Goal: Task Accomplishment & Management: Manage account settings

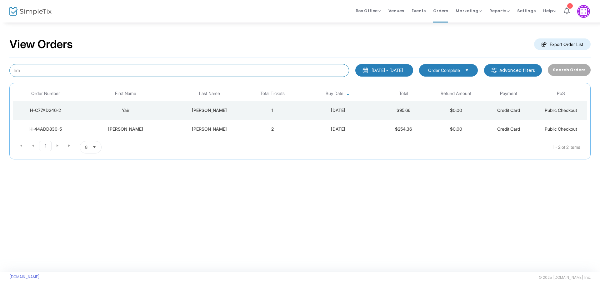
click at [307, 71] on input "lim" at bounding box center [179, 70] width 340 height 13
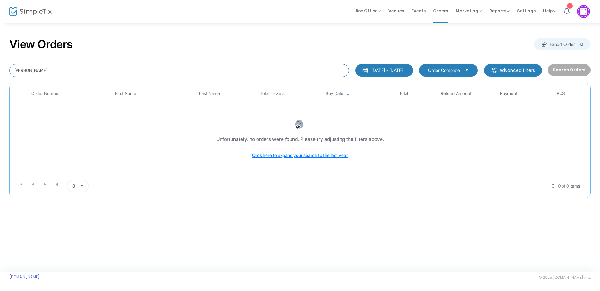
click at [97, 68] on input "gonzales" at bounding box center [179, 70] width 340 height 13
type input "gonzalez"
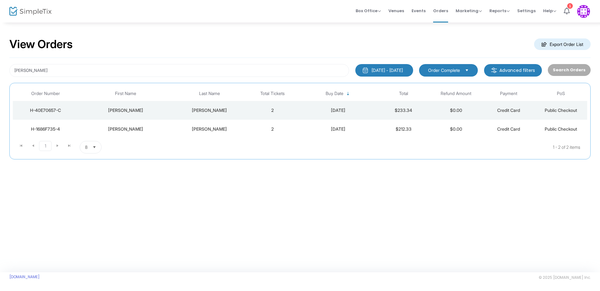
click at [130, 110] on div "Jose" at bounding box center [125, 110] width 91 height 6
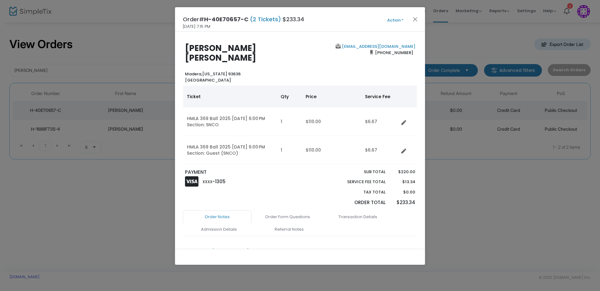
click at [404, 21] on button "Action" at bounding box center [396, 20] width 38 height 7
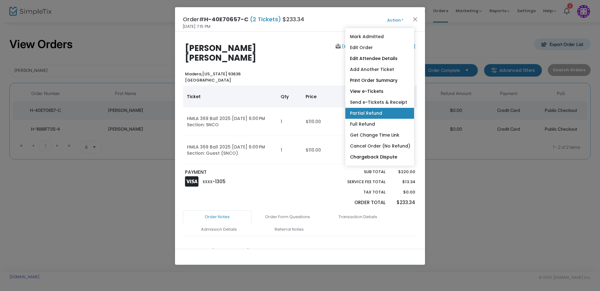
click at [386, 109] on link "Partial Refund" at bounding box center [379, 113] width 69 height 11
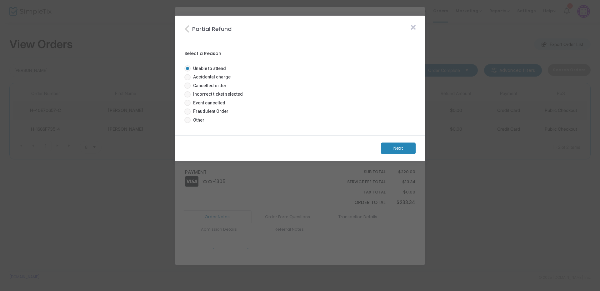
click at [395, 145] on m-button "Next" at bounding box center [398, 149] width 35 height 12
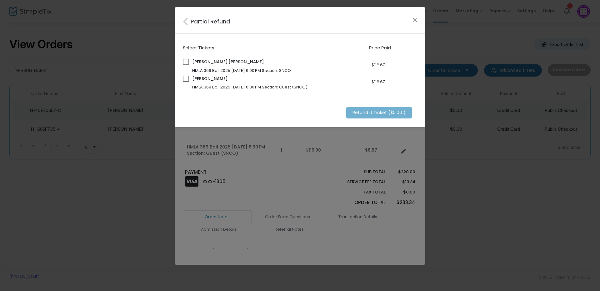
click at [185, 79] on span at bounding box center [186, 79] width 6 height 6
click at [186, 82] on input "checkbox" at bounding box center [186, 82] width 0 height 0
checkbox input "true"
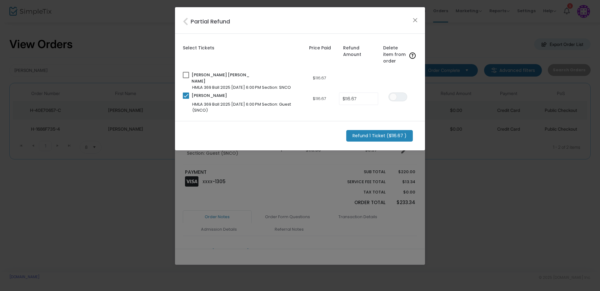
click at [395, 132] on m-button "Refund 1 Ticket ($116.67 )" at bounding box center [379, 136] width 67 height 12
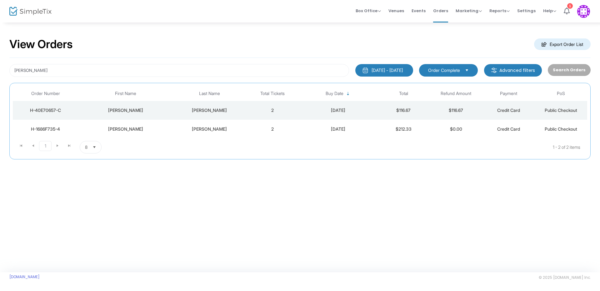
click at [193, 111] on div "[PERSON_NAME]" at bounding box center [209, 110] width 70 height 6
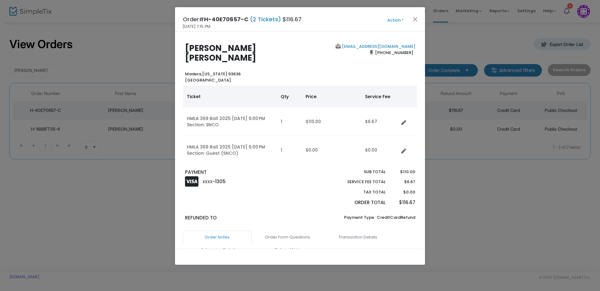
scroll to position [94, 0]
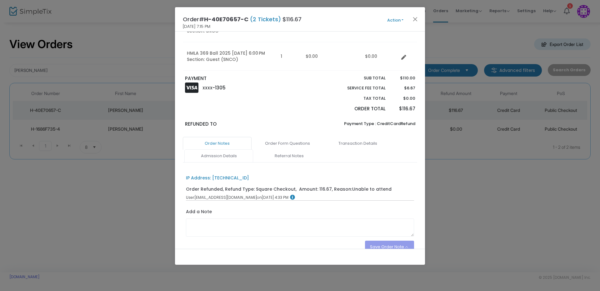
click at [236, 149] on link "Admission Details" at bounding box center [218, 155] width 69 height 13
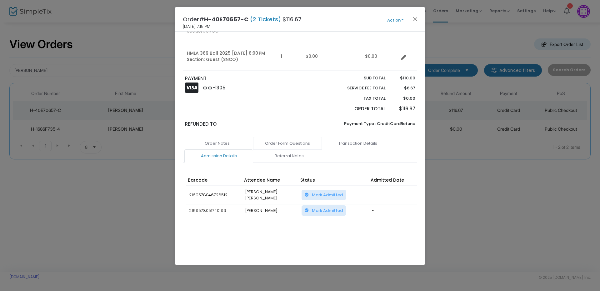
scroll to position [89, 0]
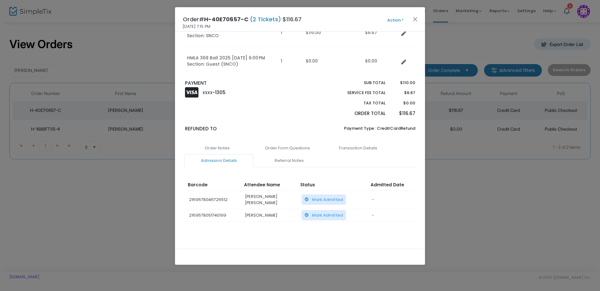
click at [331, 212] on span "Mark Admitted" at bounding box center [327, 215] width 31 height 6
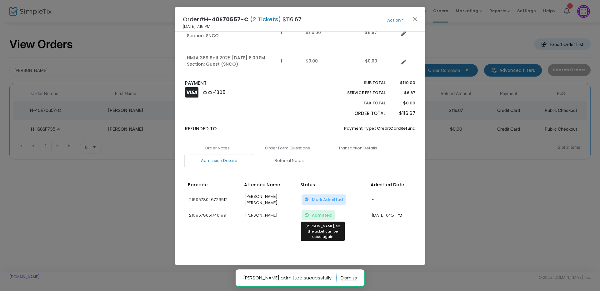
click at [314, 212] on span "Admitted Mark Unadmitted, so the ticket can be used again" at bounding box center [322, 215] width 20 height 6
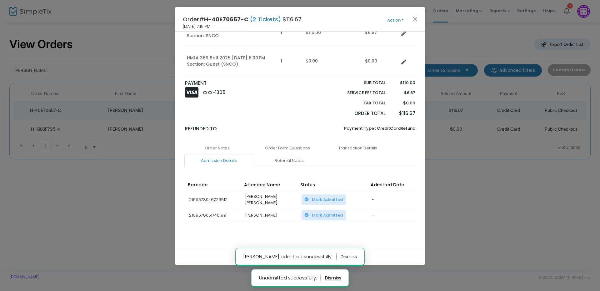
scroll to position [0, 0]
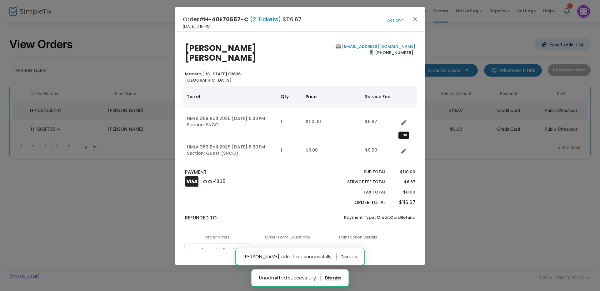
click at [402, 149] on icon "Data table" at bounding box center [403, 151] width 5 height 5
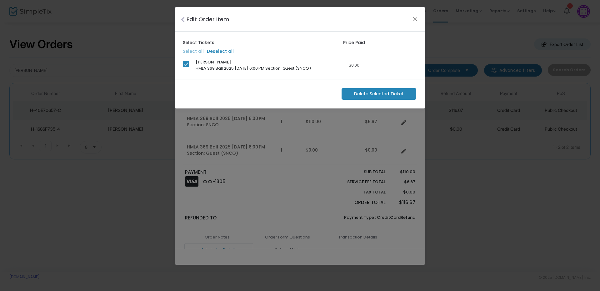
click at [357, 94] on span "Delete Selected Ticket" at bounding box center [379, 94] width 50 height 7
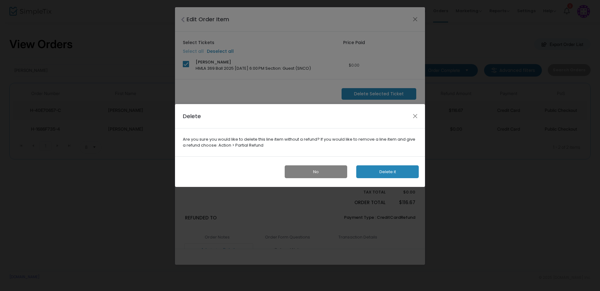
click at [373, 172] on button "Delete it" at bounding box center [387, 171] width 63 height 13
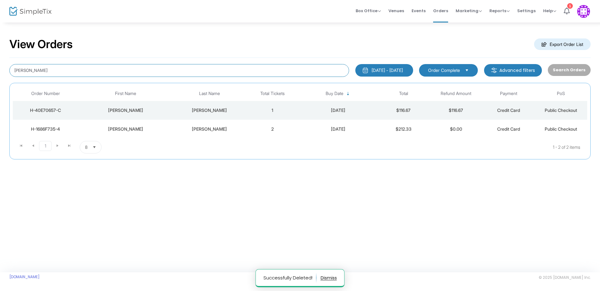
click at [209, 70] on input "gonzalez" at bounding box center [179, 70] width 340 height 13
type input "g"
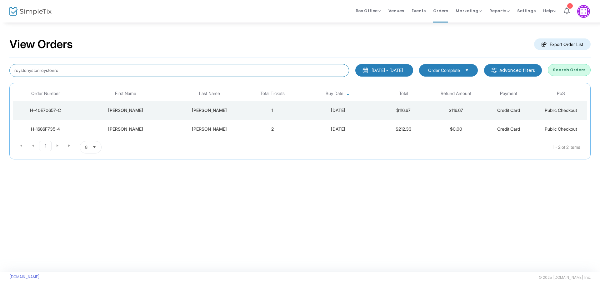
type input "roystonystonroystonroy"
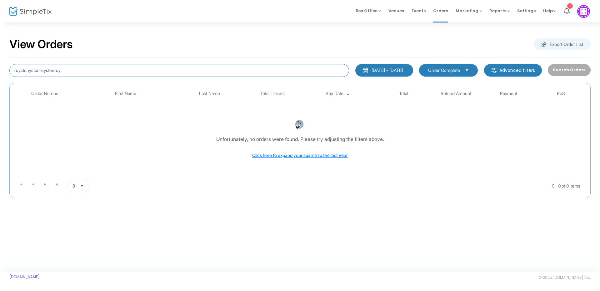
drag, startPoint x: 148, startPoint y: 72, endPoint x: -96, endPoint y: 63, distance: 243.7
click at [0, 63] on html "Processing... please wait Box Office Sell Tickets Bookings Sell Season Pass Ven…" at bounding box center [300, 145] width 600 height 291
type input "royston"
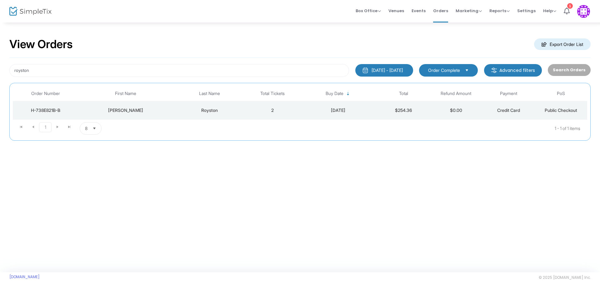
click at [270, 109] on td "2" at bounding box center [272, 110] width 53 height 19
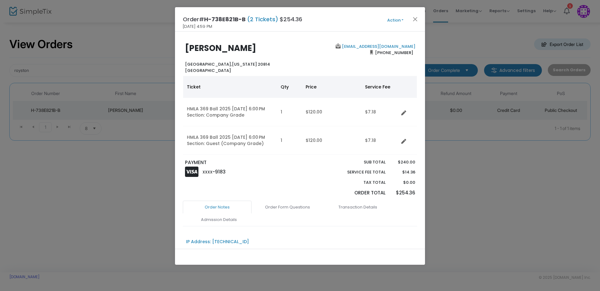
click at [404, 22] on button "Action" at bounding box center [396, 20] width 38 height 7
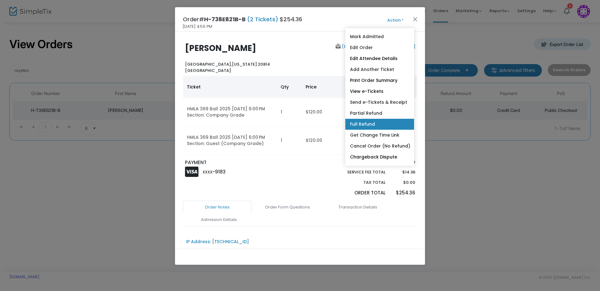
click at [367, 123] on link "Full Refund" at bounding box center [379, 124] width 69 height 11
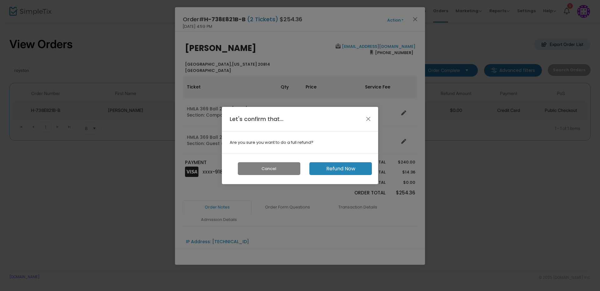
click at [338, 167] on button "Refund Now" at bounding box center [340, 168] width 63 height 13
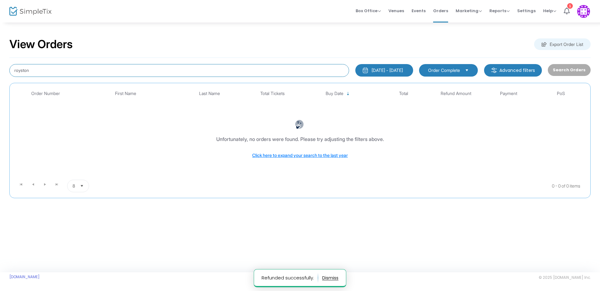
click at [56, 71] on input "royston" at bounding box center [179, 70] width 340 height 13
drag, startPoint x: 134, startPoint y: 75, endPoint x: 10, endPoint y: 64, distance: 124.5
click at [0, 57] on html "Processing... please wait Box Office Sell Tickets Bookings Sell Season Pass Ven…" at bounding box center [300, 145] width 600 height 291
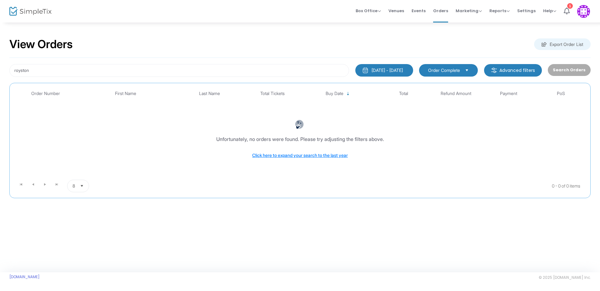
drag, startPoint x: 156, startPoint y: 63, endPoint x: 26, endPoint y: 65, distance: 129.7
click at [0, 67] on html "Processing... please wait Box Office Sell Tickets Bookings Sell Season Pass Ven…" at bounding box center [300, 145] width 600 height 291
click at [0, 70] on html "Processing... please wait Box Office Sell Tickets Bookings Sell Season Pass Ven…" at bounding box center [300, 145] width 600 height 291
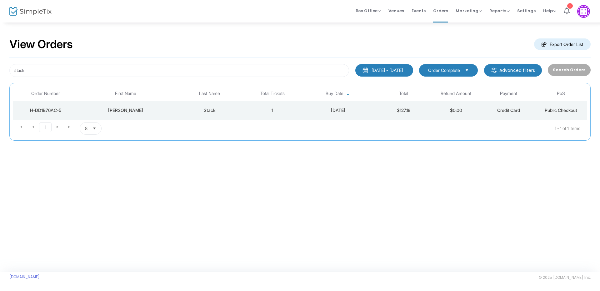
click at [229, 109] on div "Stack" at bounding box center [209, 110] width 70 height 6
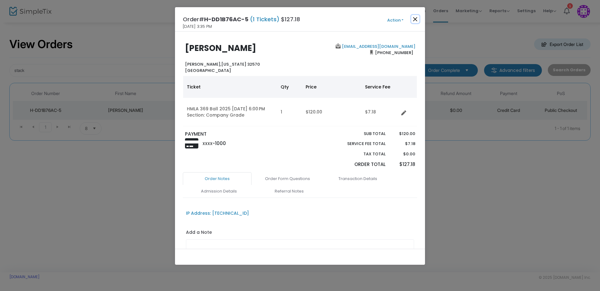
click at [417, 17] on button "Close" at bounding box center [415, 19] width 8 height 8
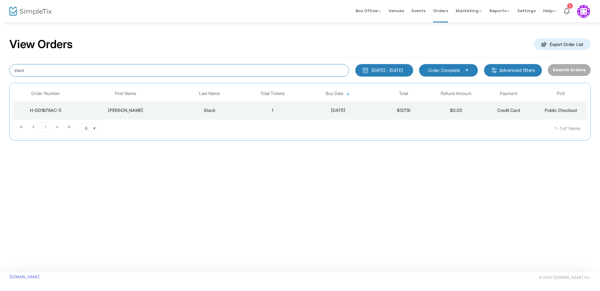
drag, startPoint x: 94, startPoint y: 73, endPoint x: -109, endPoint y: 56, distance: 203.6
click at [0, 55] on html "Processing... please wait Box Office Sell Tickets Bookings Sell Season Pass Ven…" at bounding box center [300, 145] width 600 height 291
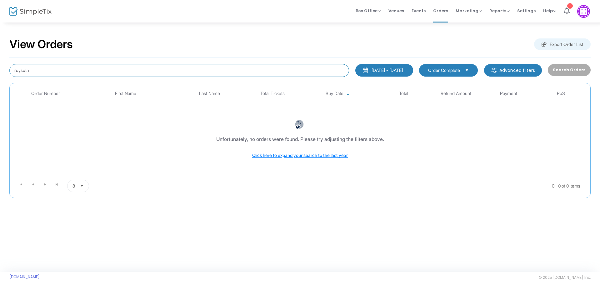
drag, startPoint x: 36, startPoint y: 70, endPoint x: 19, endPoint y: 69, distance: 16.9
click at [19, 69] on input "roysotn" at bounding box center [179, 70] width 340 height 13
type input "roy"
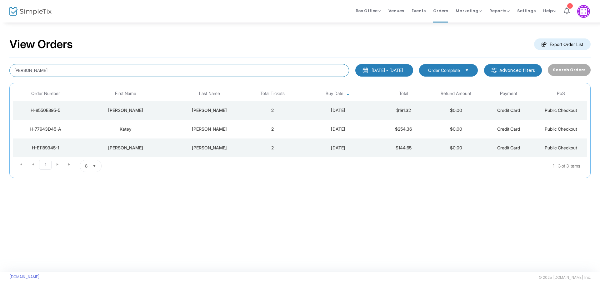
drag, startPoint x: 78, startPoint y: 71, endPoint x: -87, endPoint y: 63, distance: 165.5
click at [0, 63] on html "Processing... please wait Box Office Sell Tickets Bookings Sell Season Pass Ven…" at bounding box center [300, 145] width 600 height 291
type input "kurth"
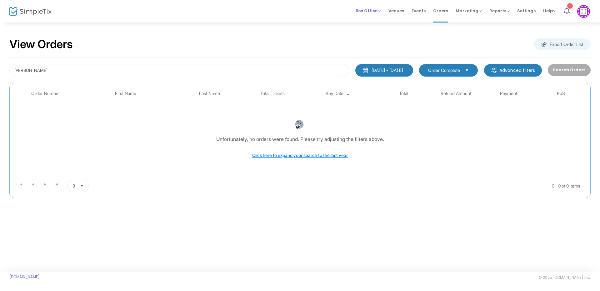
click at [377, 11] on span "Box Office" at bounding box center [368, 11] width 25 height 6
click at [400, 11] on span "Venues" at bounding box center [397, 11] width 16 height 16
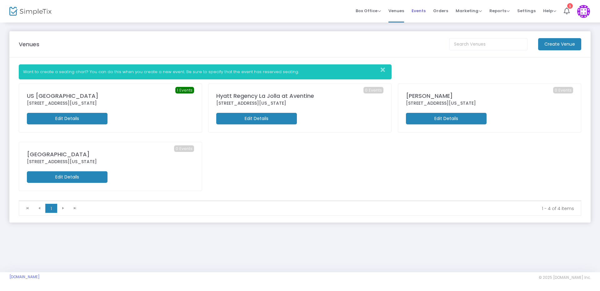
click at [423, 11] on span "Events" at bounding box center [419, 11] width 14 height 16
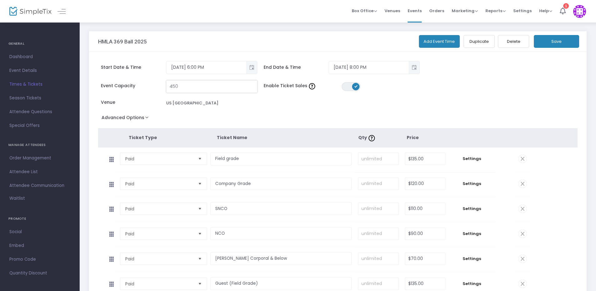
click at [193, 84] on input "450" at bounding box center [212, 87] width 91 height 12
type input "444"
click at [558, 46] on button "Save" at bounding box center [556, 41] width 45 height 13
click at [31, 59] on span "Dashboard" at bounding box center [39, 57] width 61 height 8
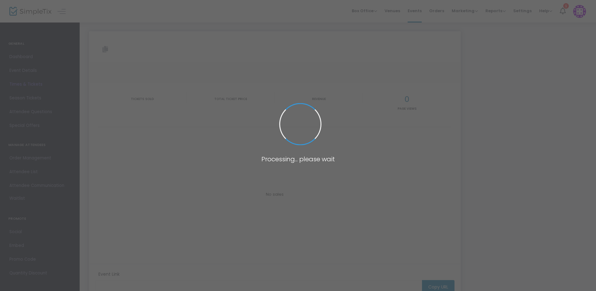
type input "[URL][DOMAIN_NAME]"
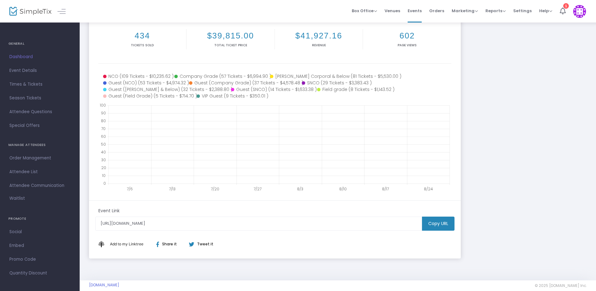
scroll to position [92, 0]
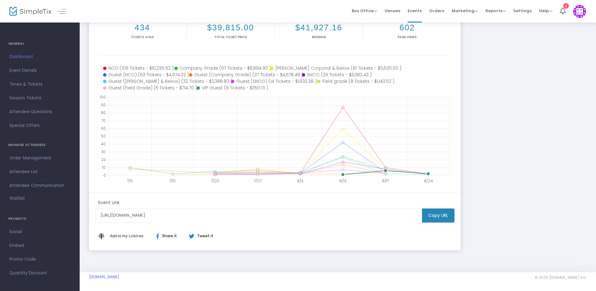
click at [214, 86] on icon at bounding box center [232, 88] width 70 height 7
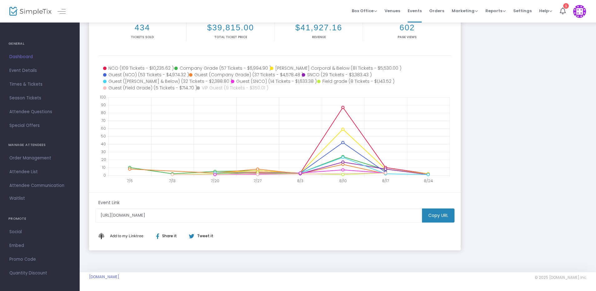
click at [214, 86] on icon at bounding box center [232, 88] width 70 height 7
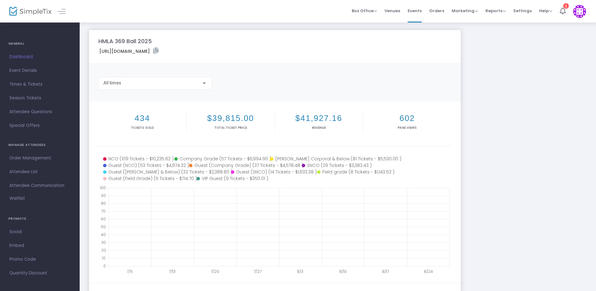
scroll to position [0, 0]
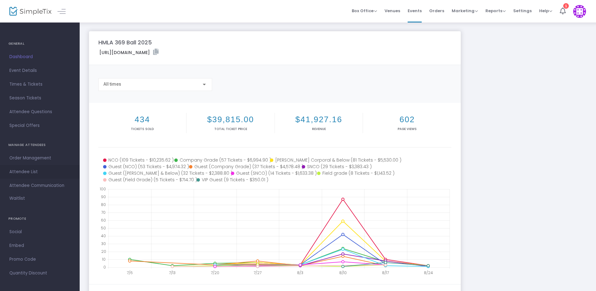
click at [23, 172] on span "Attendee List" at bounding box center [39, 172] width 61 height 8
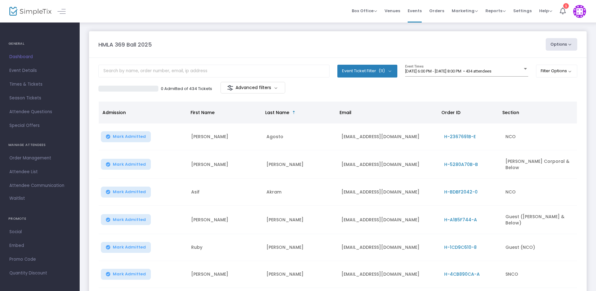
click at [269, 91] on m-button "Advanced filters" at bounding box center [253, 88] width 65 height 12
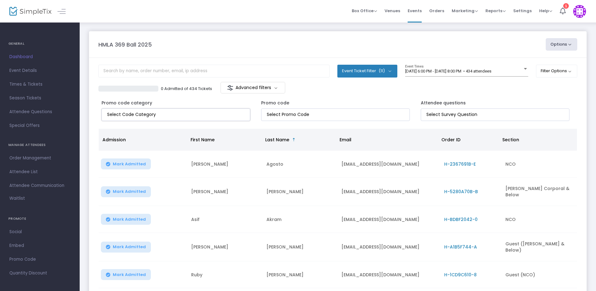
click at [218, 113] on input "NO DATA FOUND" at bounding box center [177, 114] width 140 height 7
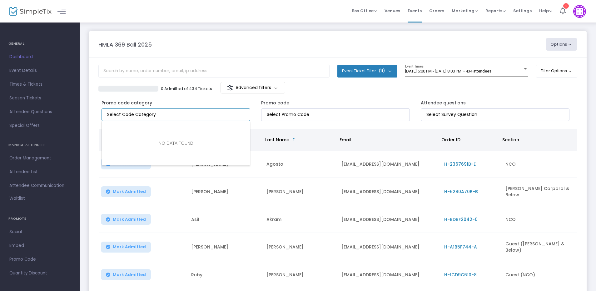
click at [221, 114] on input "NO DATA FOUND" at bounding box center [177, 114] width 140 height 7
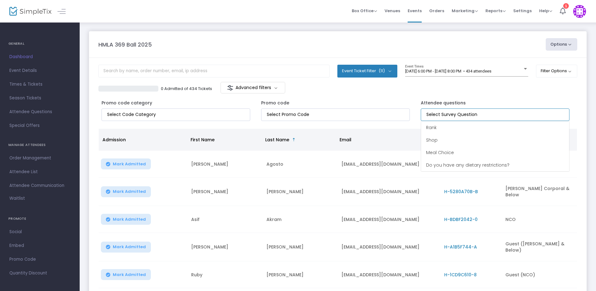
click at [449, 111] on kendo-taglist at bounding box center [495, 115] width 148 height 12
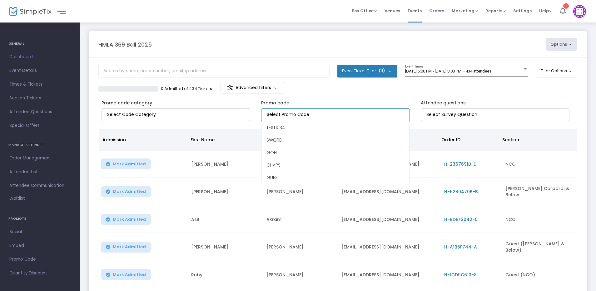
click at [367, 115] on input at bounding box center [337, 114] width 140 height 7
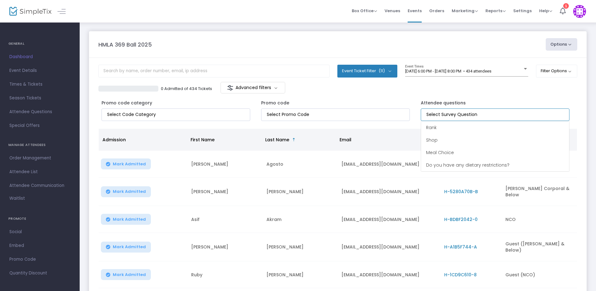
click at [466, 111] on kendo-taglist at bounding box center [495, 115] width 148 height 12
click at [385, 117] on input at bounding box center [337, 114] width 140 height 7
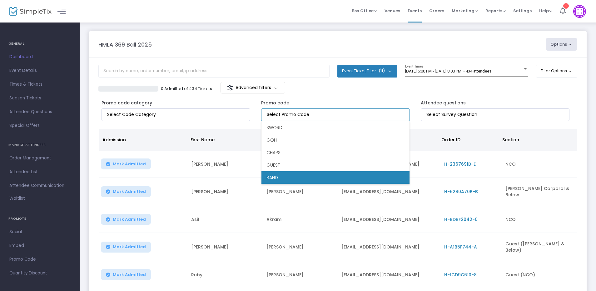
click at [280, 178] on li "BAND" at bounding box center [336, 177] width 148 height 13
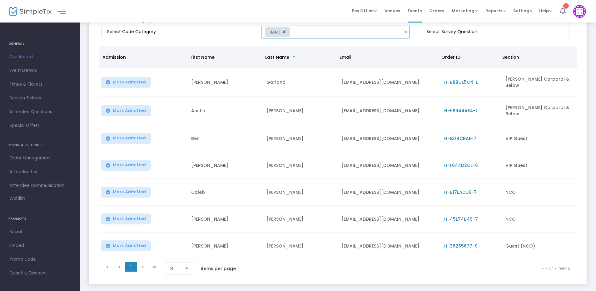
scroll to position [53, 0]
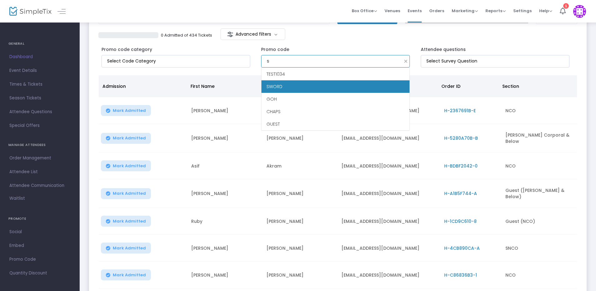
type input "sw"
click at [307, 83] on li "SWORD" at bounding box center [336, 86] width 148 height 13
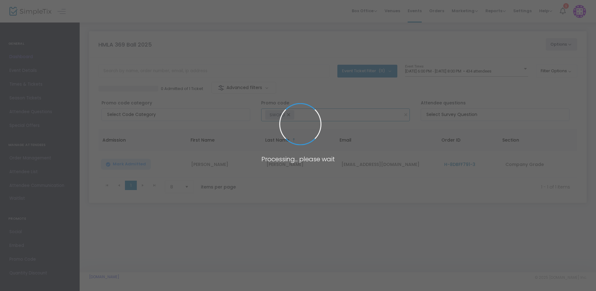
scroll to position [0, 0]
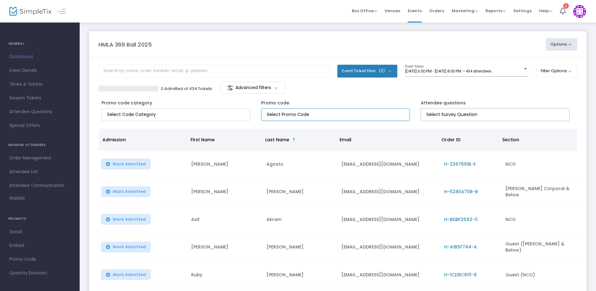
click at [457, 113] on input at bounding box center [497, 114] width 140 height 7
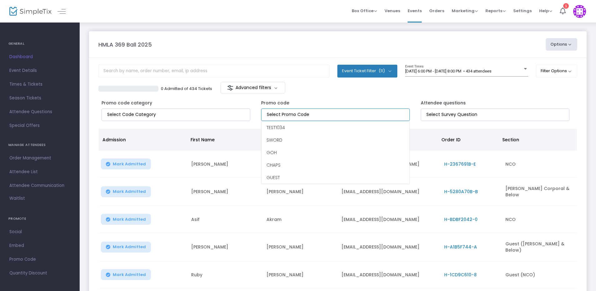
click at [306, 117] on input at bounding box center [337, 114] width 140 height 7
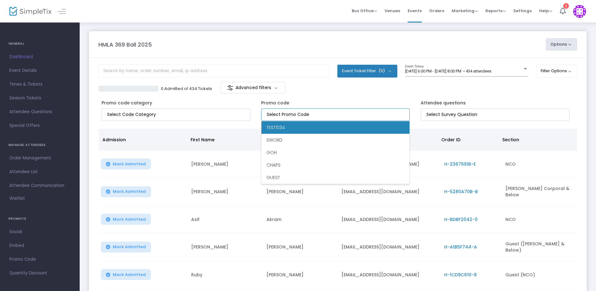
scroll to position [13, 0]
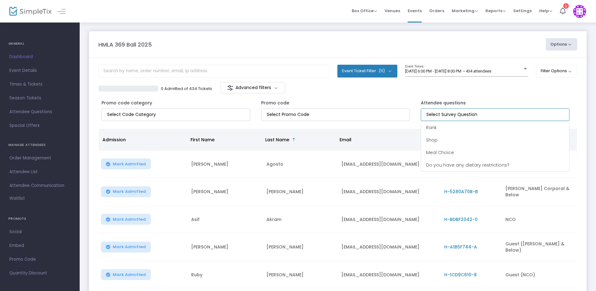
click at [466, 112] on input at bounding box center [497, 114] width 140 height 7
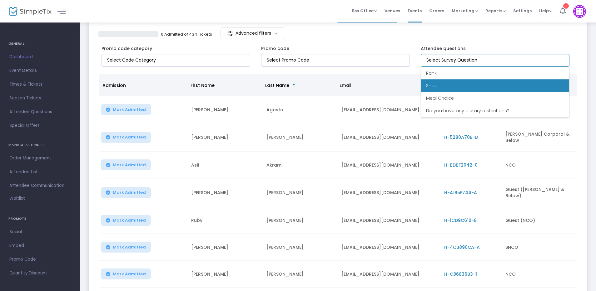
scroll to position [63, 0]
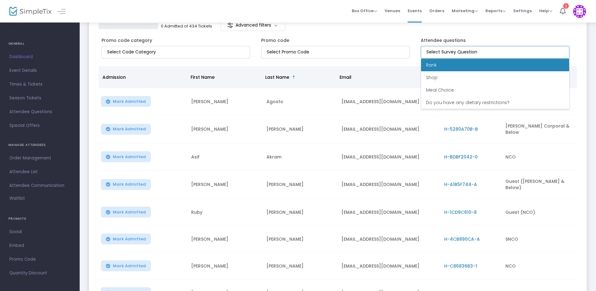
click at [465, 65] on li "Rank" at bounding box center [495, 65] width 148 height 13
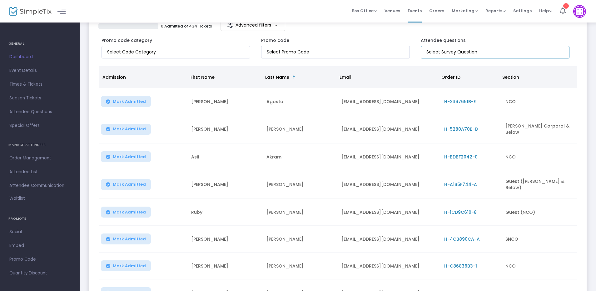
scroll to position [0, 0]
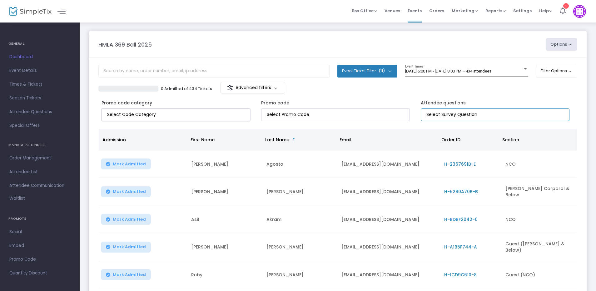
click at [205, 113] on input "NO DATA FOUND" at bounding box center [177, 114] width 140 height 7
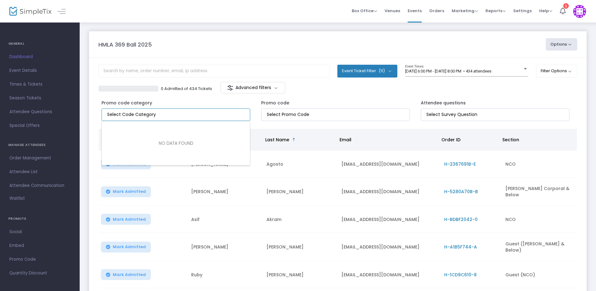
click at [205, 113] on input "NO DATA FOUND" at bounding box center [177, 114] width 140 height 7
click at [276, 87] on m-button "Advanced filters" at bounding box center [253, 88] width 65 height 12
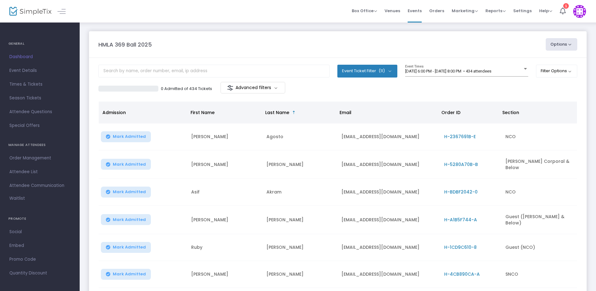
click at [276, 87] on m-button "Advanced filters" at bounding box center [253, 88] width 65 height 12
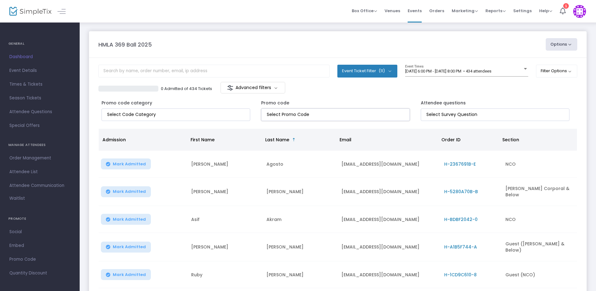
click at [327, 113] on input at bounding box center [337, 114] width 140 height 7
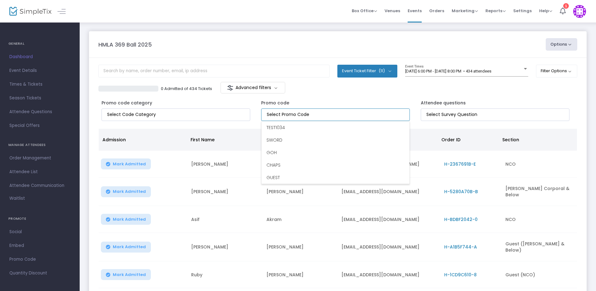
click at [337, 98] on div "Promo code" at bounding box center [338, 109] width 160 height 24
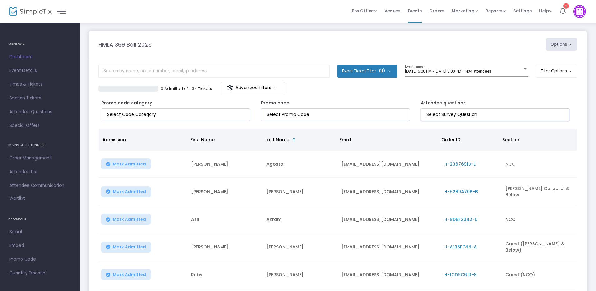
click at [472, 118] on kendo-taglist at bounding box center [495, 115] width 148 height 12
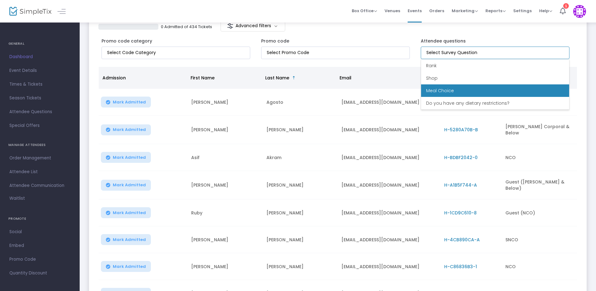
scroll to position [63, 0]
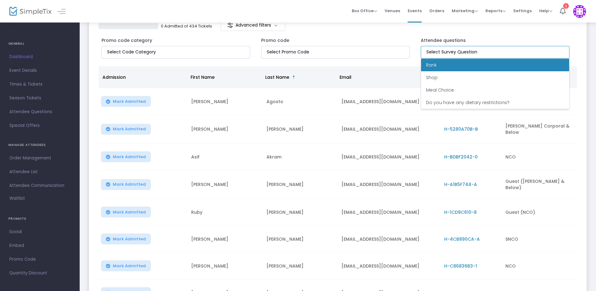
click at [468, 65] on li "Rank" at bounding box center [495, 65] width 148 height 13
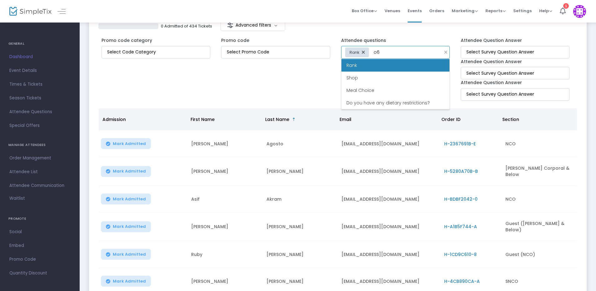
type input "o"
click at [507, 125] on th "Section" at bounding box center [536, 119] width 75 height 22
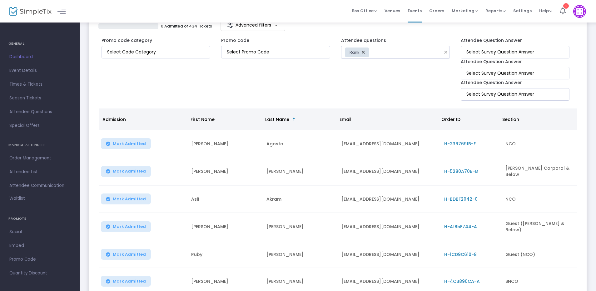
click at [515, 120] on span "Section" at bounding box center [511, 119] width 17 height 6
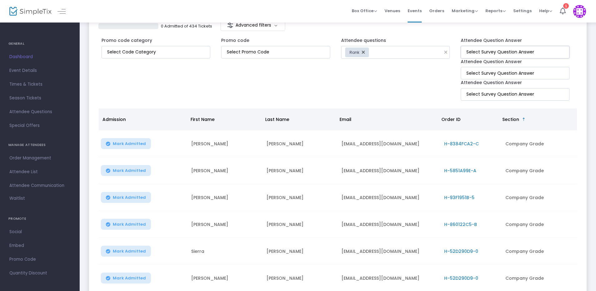
click at [508, 54] on input at bounding box center [517, 52] width 100 height 7
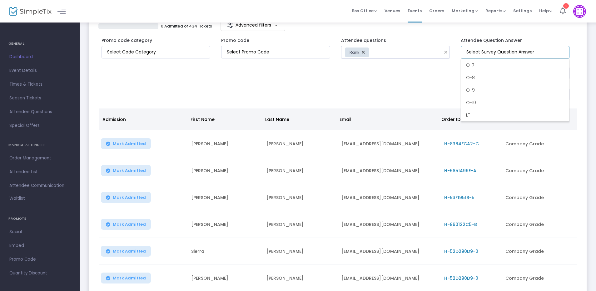
scroll to position [219, 0]
click at [485, 86] on li "O-6" at bounding box center [515, 84] width 108 height 13
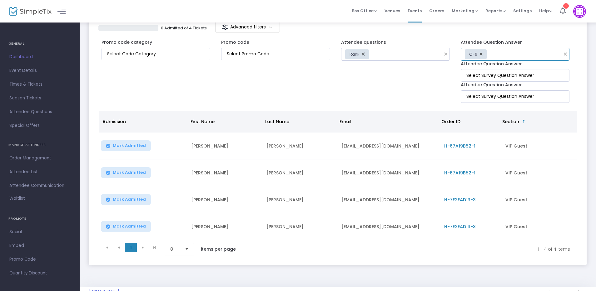
scroll to position [31, 0]
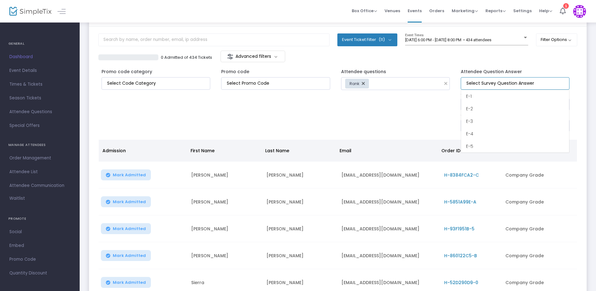
click at [493, 86] on input at bounding box center [517, 83] width 100 height 7
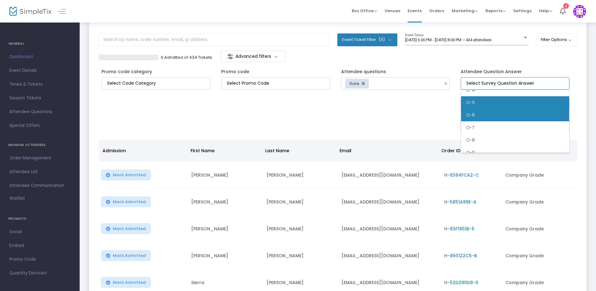
click at [486, 104] on li "O-5" at bounding box center [515, 102] width 108 height 13
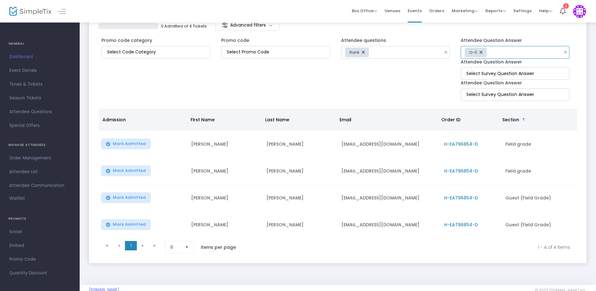
scroll to position [31, 0]
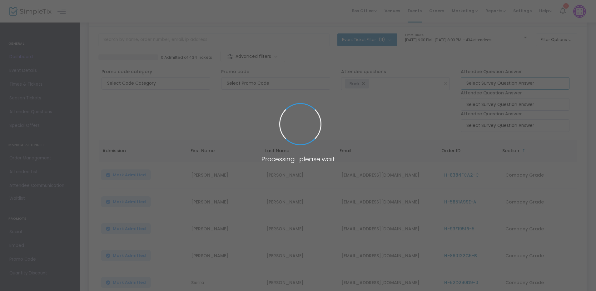
click at [511, 85] on body "Processing... please wait Box Office Sell Tickets Bookings Sell Season Pass Ven…" at bounding box center [298, 114] width 596 height 291
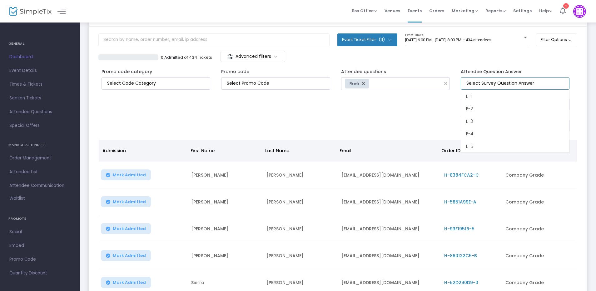
click at [511, 85] on input at bounding box center [517, 83] width 100 height 7
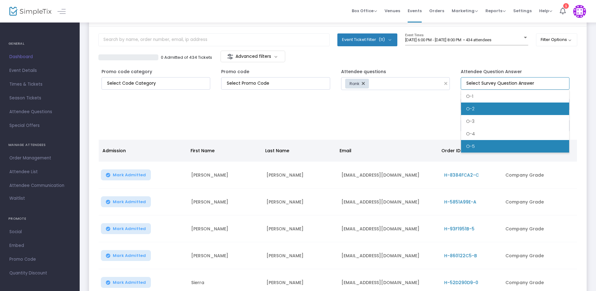
scroll to position [250, 0]
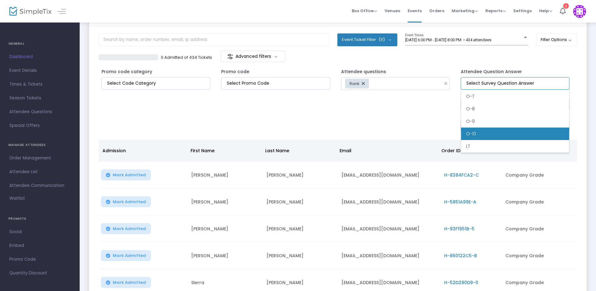
click at [486, 136] on li "O-10" at bounding box center [515, 134] width 108 height 13
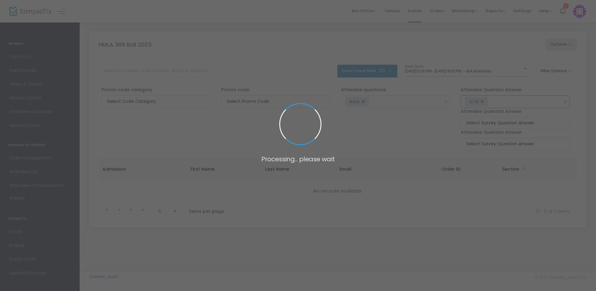
scroll to position [0, 0]
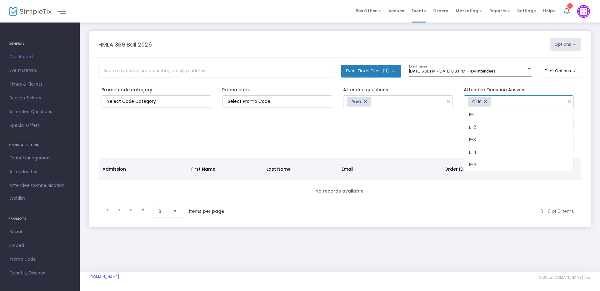
click at [492, 99] on kendo-taglist "O-10" at bounding box center [515, 102] width 102 height 12
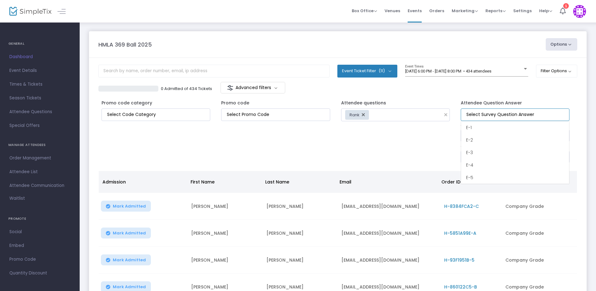
click at [495, 113] on input at bounding box center [517, 114] width 100 height 7
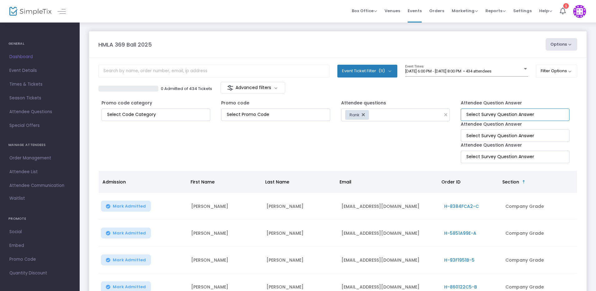
click at [492, 112] on input at bounding box center [517, 114] width 100 height 7
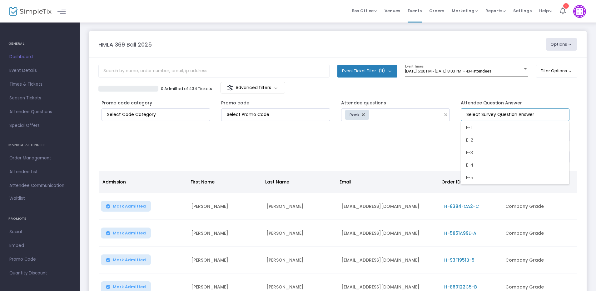
scroll to position [250, 0]
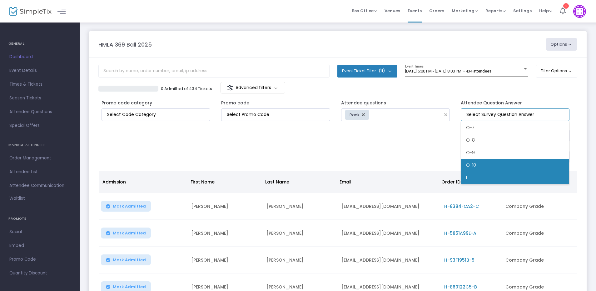
click at [470, 173] on li "LT" at bounding box center [515, 177] width 108 height 13
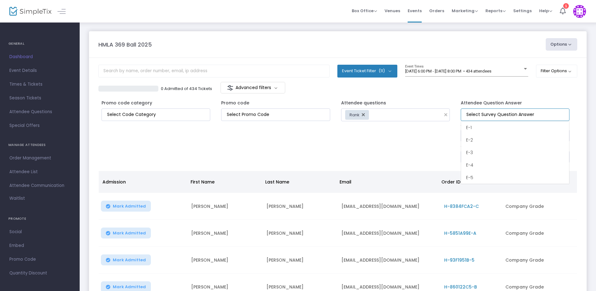
click at [492, 114] on input at bounding box center [517, 114] width 100 height 7
click at [480, 161] on li "O-7" at bounding box center [515, 159] width 108 height 13
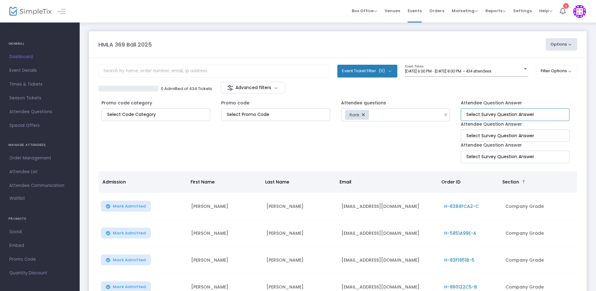
click at [491, 118] on input at bounding box center [517, 114] width 100 height 7
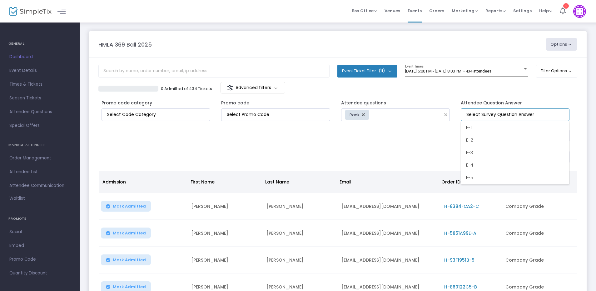
scroll to position [63, 0]
click at [486, 139] on li "E-7" at bounding box center [515, 140] width 108 height 13
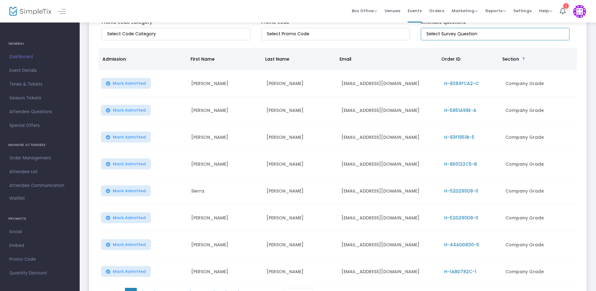
scroll to position [94, 0]
